Goal: Task Accomplishment & Management: Use online tool/utility

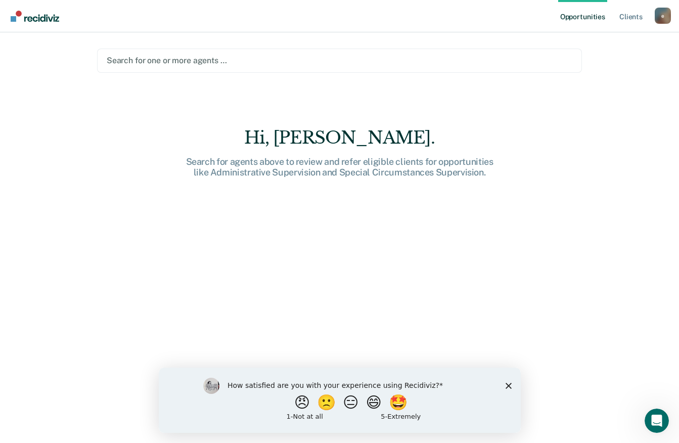
click at [510, 383] on polygon "Close survey" at bounding box center [508, 385] width 6 height 6
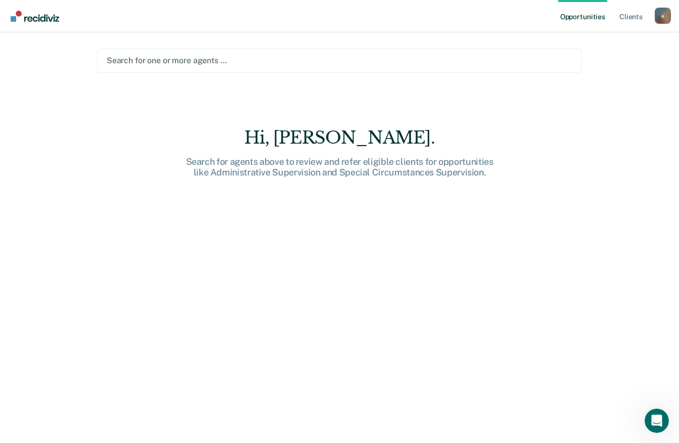
click at [192, 53] on div "Search for one or more agents …" at bounding box center [339, 61] width 485 height 24
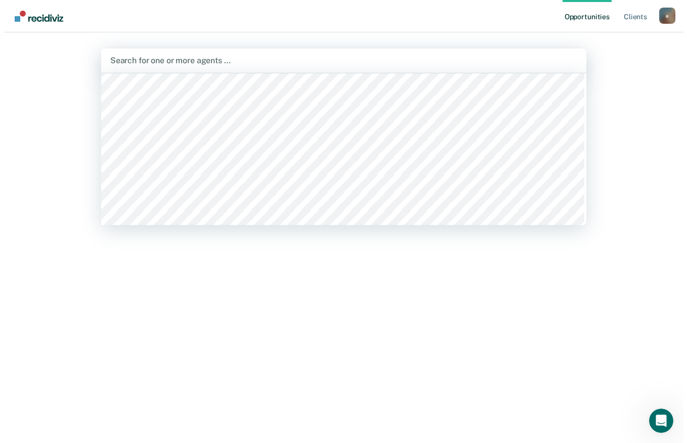
scroll to position [8886, 0]
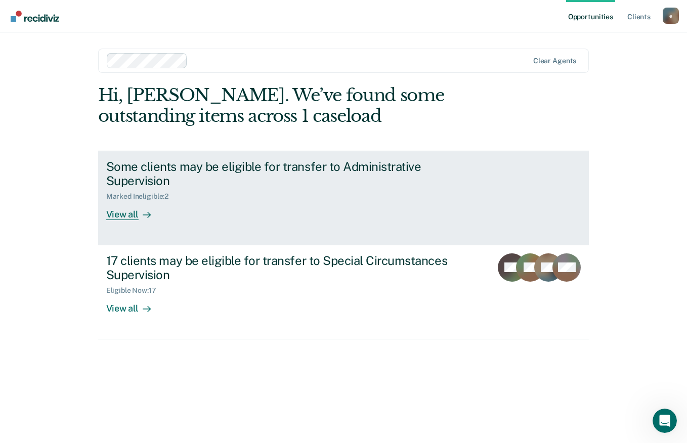
click at [167, 176] on div "Some clients may be eligible for transfer to Administrative Supervision" at bounding box center [283, 173] width 355 height 29
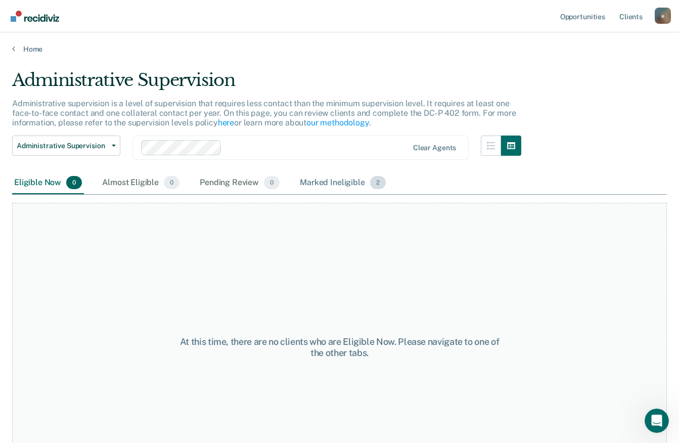
click at [332, 183] on div "Marked Ineligible 2" at bounding box center [343, 183] width 90 height 22
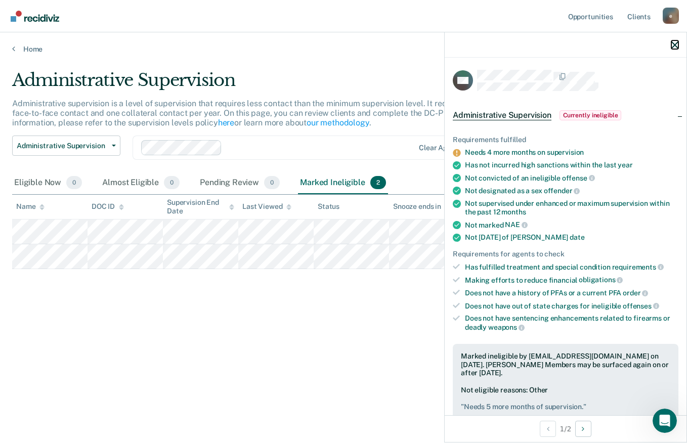
click at [675, 46] on icon "button" at bounding box center [674, 44] width 7 height 7
